Goal: Obtain resource: Obtain resource

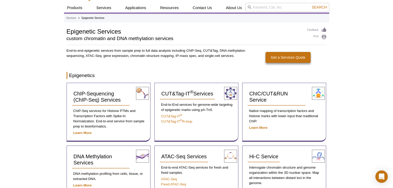
scroll to position [53, 0]
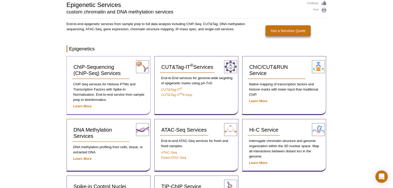
click at [105, 89] on p "ChIP-Seq services for Histone PTMs and Transcription Factors with Spike-In Norm…" at bounding box center [108, 92] width 73 height 21
click at [84, 102] on div "ChIP-Sequencing (ChIP-Seq) Services ChIP-Seq services for Histone PTMs and Tran…" at bounding box center [109, 85] width 84 height 59
click at [84, 105] on strong "Learn More" at bounding box center [82, 106] width 18 height 4
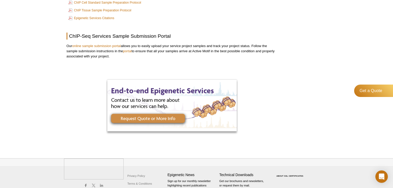
scroll to position [995, 0]
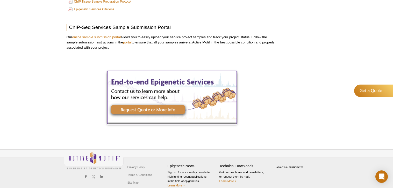
click at [163, 102] on img at bounding box center [171, 97] width 129 height 52
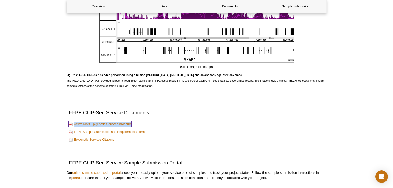
scroll to position [872, 0]
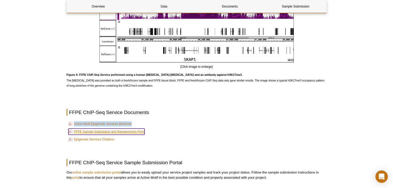
click at [135, 129] on link "FFPE Sample Submission and Requirements Form" at bounding box center [106, 132] width 76 height 6
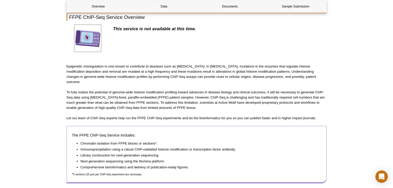
scroll to position [0, 0]
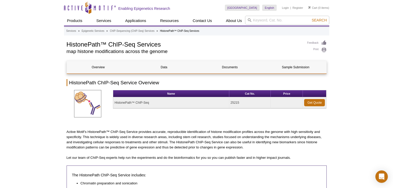
scroll to position [1, 0]
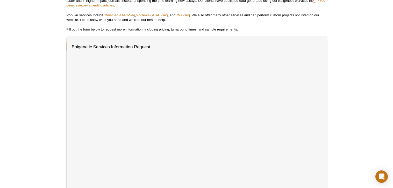
scroll to position [55, 0]
click at [329, 114] on div "Active Motif Logo Enabling Epigenetics Research 0 Search Skip to content Active…" at bounding box center [196, 154] width 393 height 419
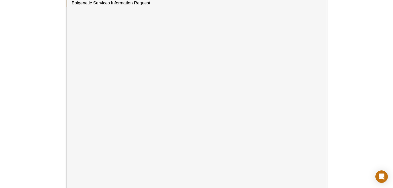
scroll to position [108, 0]
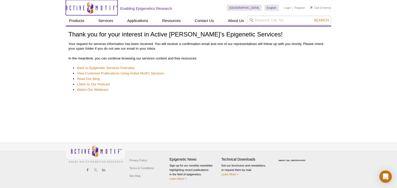
click at [76, 11] on icon "Active Motif Logo" at bounding box center [92, 7] width 52 height 13
